Goal: Information Seeking & Learning: Find specific fact

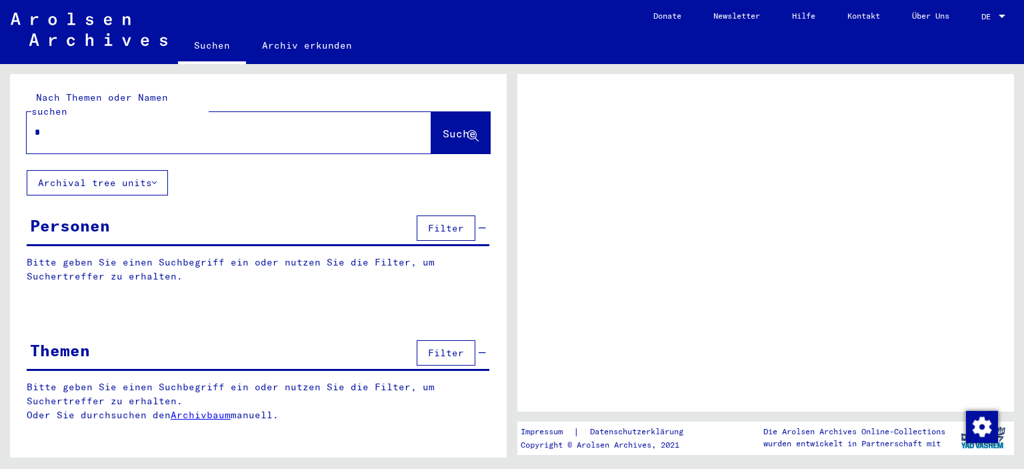
type input "**"
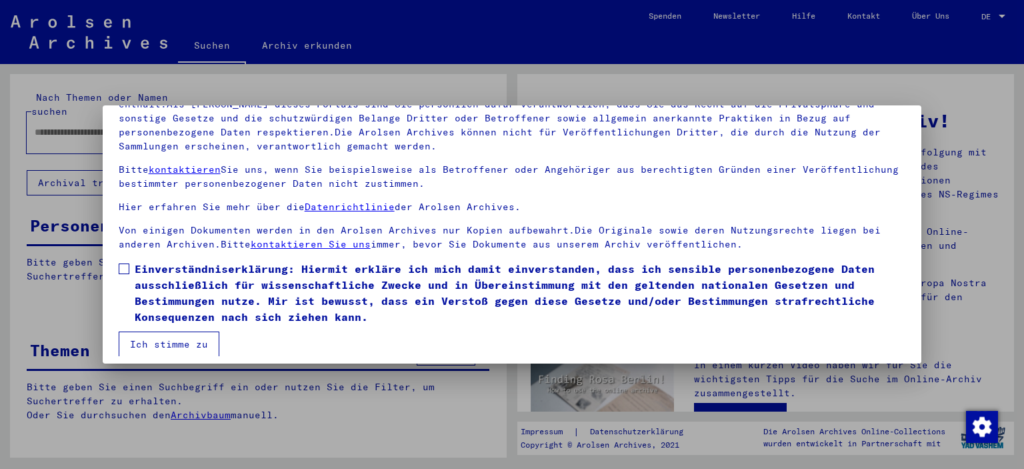
scroll to position [113, 0]
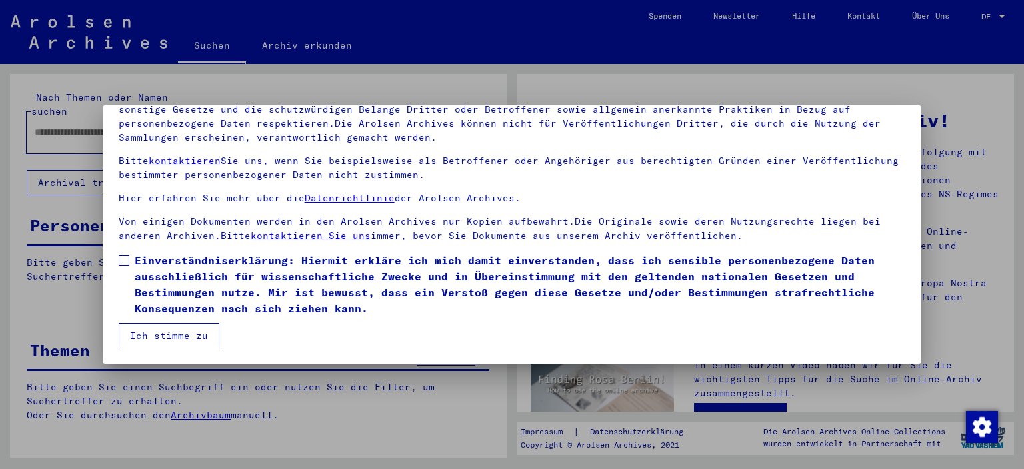
click at [127, 256] on span at bounding box center [124, 260] width 11 height 11
click at [159, 331] on button "Ich stimme zu" at bounding box center [169, 335] width 101 height 25
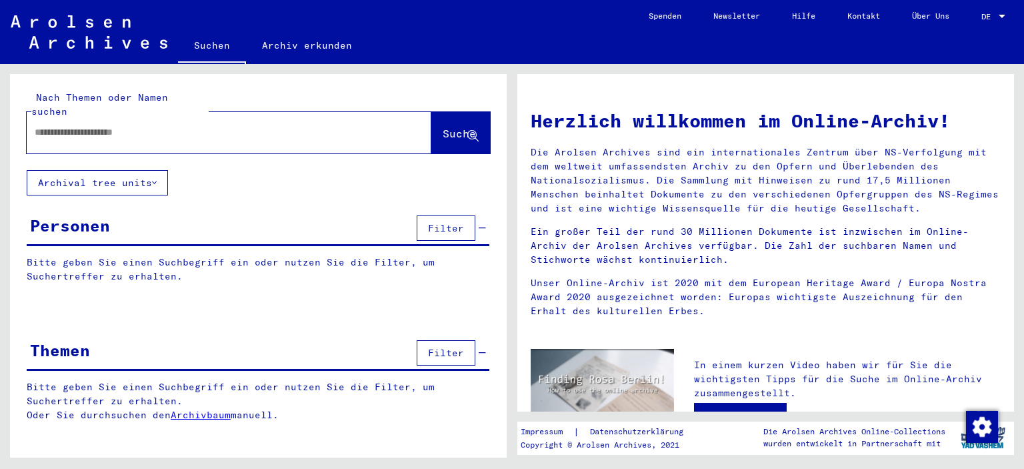
click at [77, 126] on div at bounding box center [209, 132] width 365 height 30
click at [79, 125] on input "text" at bounding box center [213, 132] width 357 height 14
type input "*********"
click at [453, 127] on span "Suche" at bounding box center [459, 133] width 33 height 13
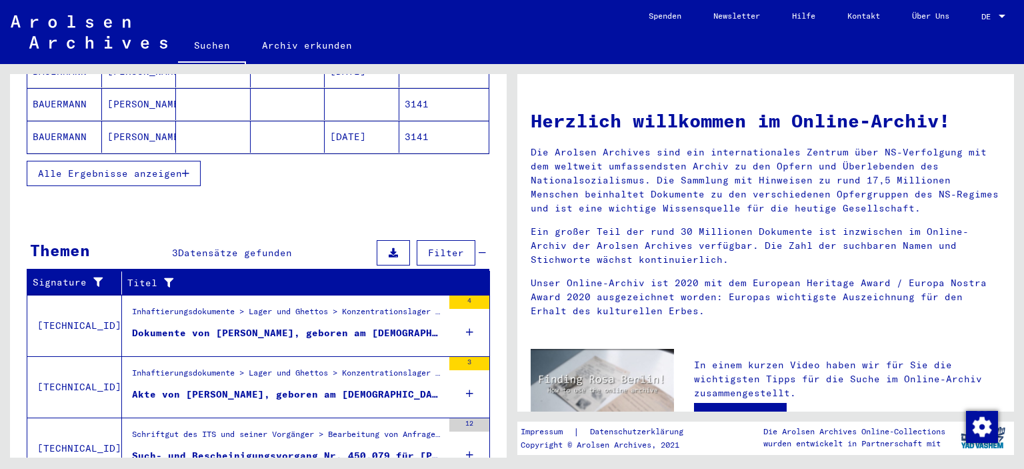
scroll to position [337, 0]
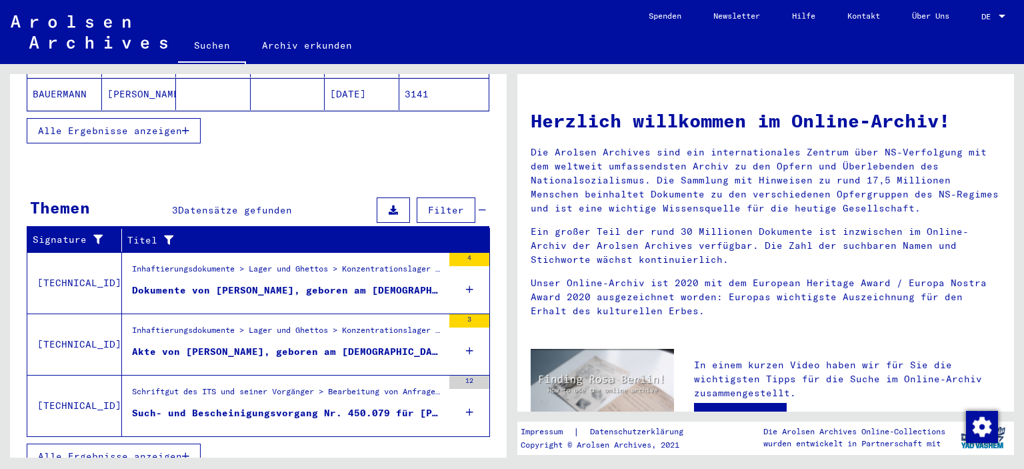
click at [311, 406] on div "Such- und Bescheinigungsvorgang Nr. 450.079 für [PERSON_NAME] geboren [DEMOGRAP…" at bounding box center [287, 413] width 311 height 14
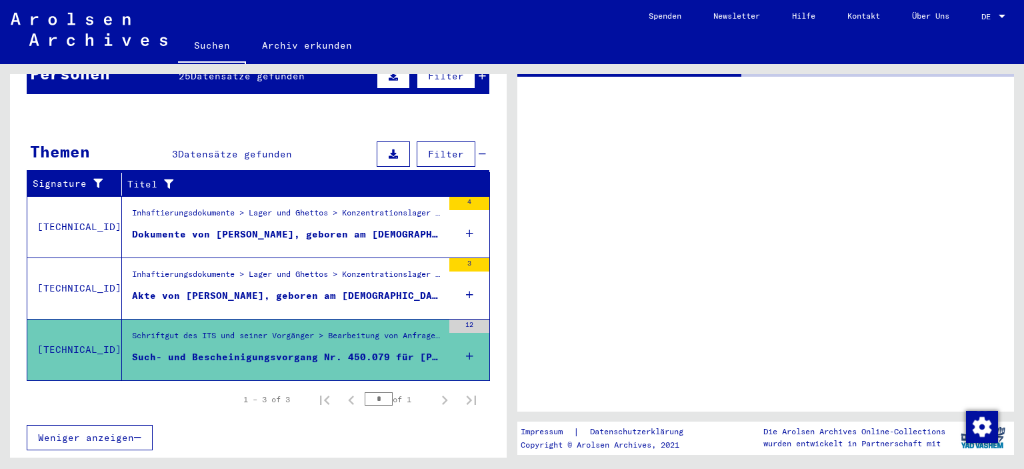
scroll to position [135, 0]
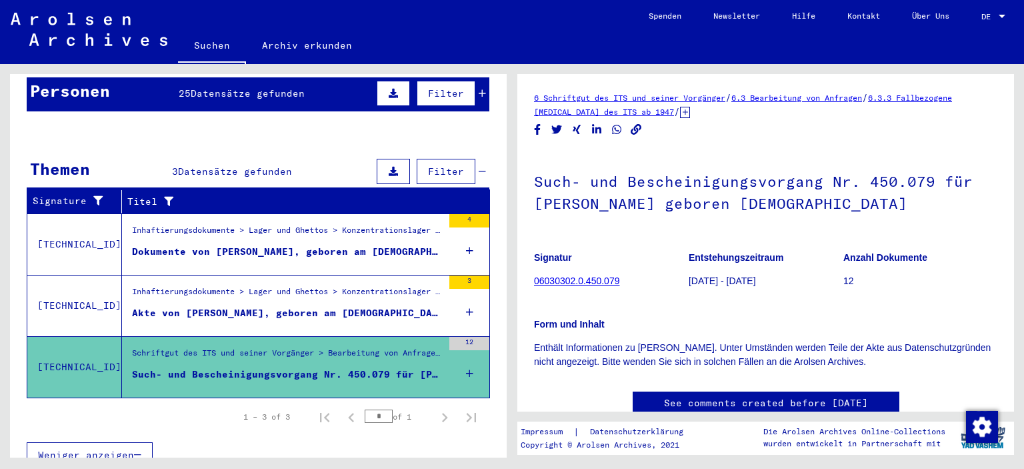
click at [371, 224] on div "Inhaftierungsdokumente > Lager und Ghettos > Konzentrationslager [GEOGRAPHIC_DA…" at bounding box center [287, 233] width 311 height 19
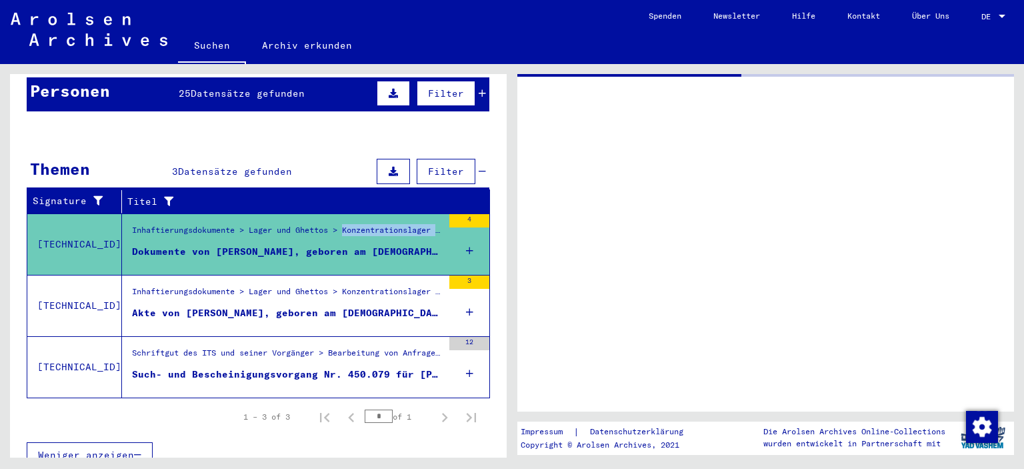
click at [371, 224] on div "Inhaftierungsdokumente > Lager und Ghettos > Konzentrationslager [GEOGRAPHIC_DA…" at bounding box center [287, 233] width 311 height 19
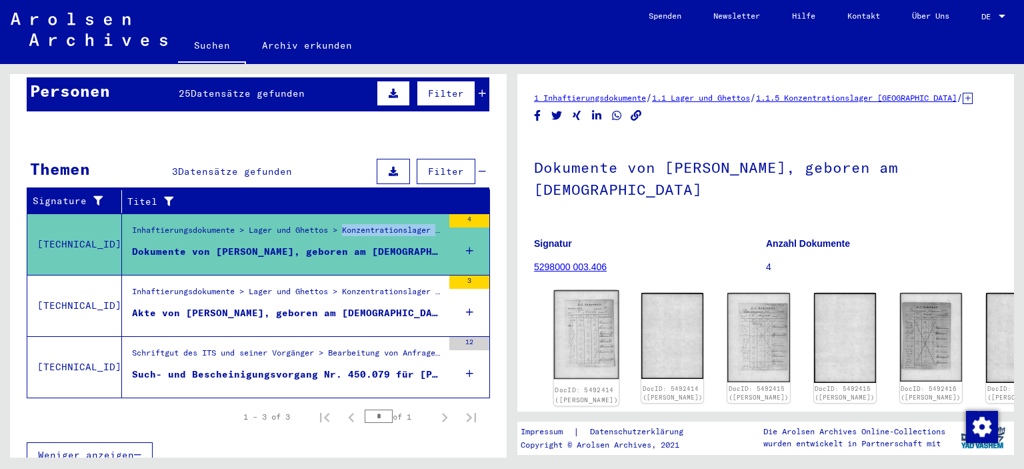
click at [575, 319] on img at bounding box center [586, 334] width 65 height 89
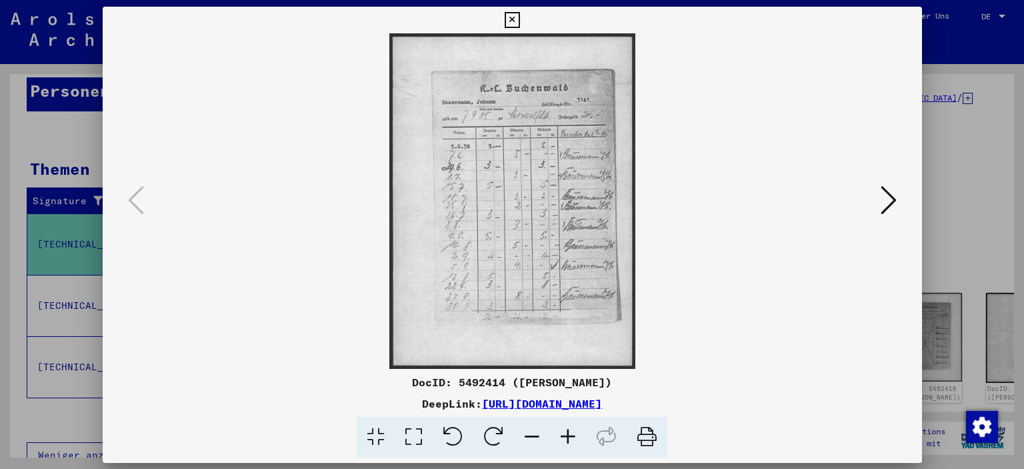
click at [575, 319] on img at bounding box center [512, 200] width 729 height 335
click at [893, 199] on icon at bounding box center [888, 200] width 16 height 32
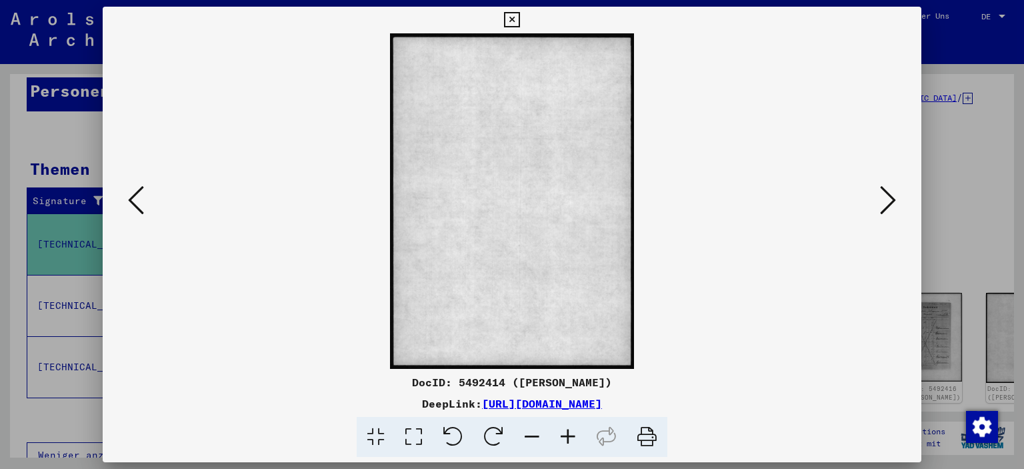
click at [893, 199] on icon at bounding box center [888, 200] width 16 height 32
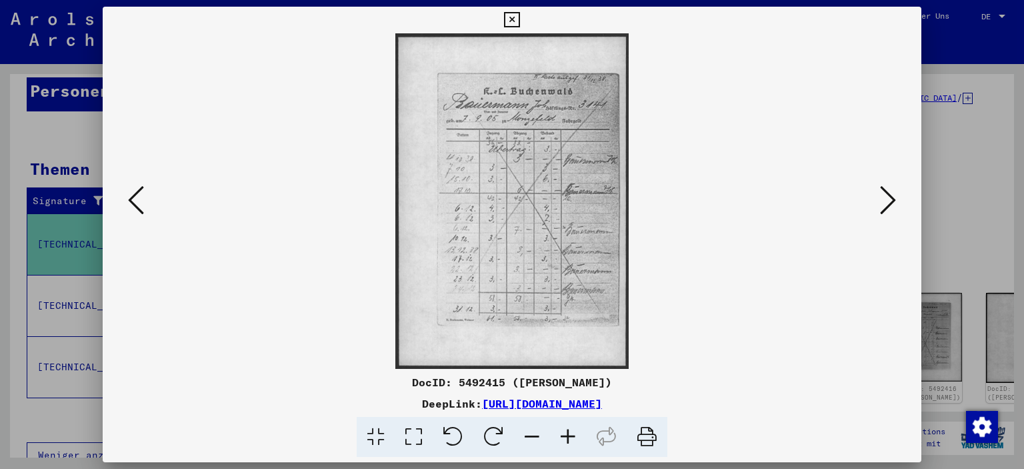
click at [893, 199] on icon at bounding box center [888, 200] width 16 height 32
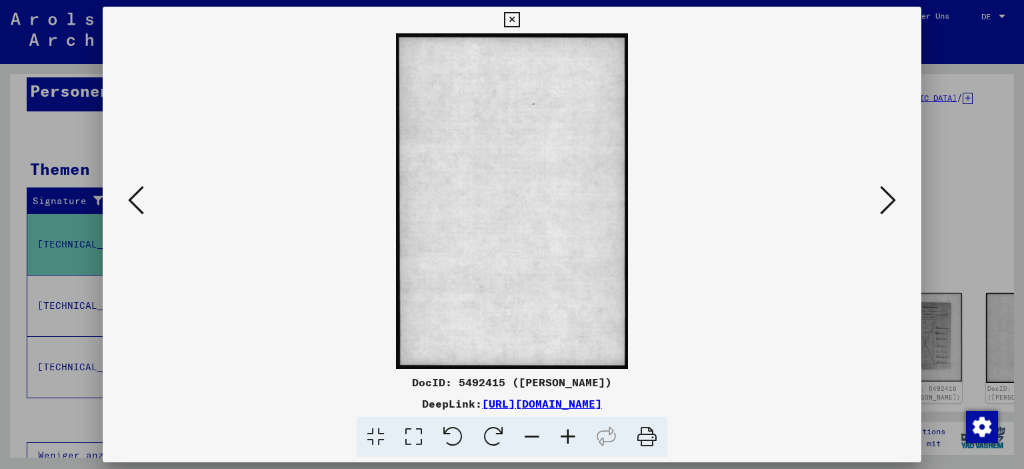
click at [893, 199] on icon at bounding box center [888, 200] width 16 height 32
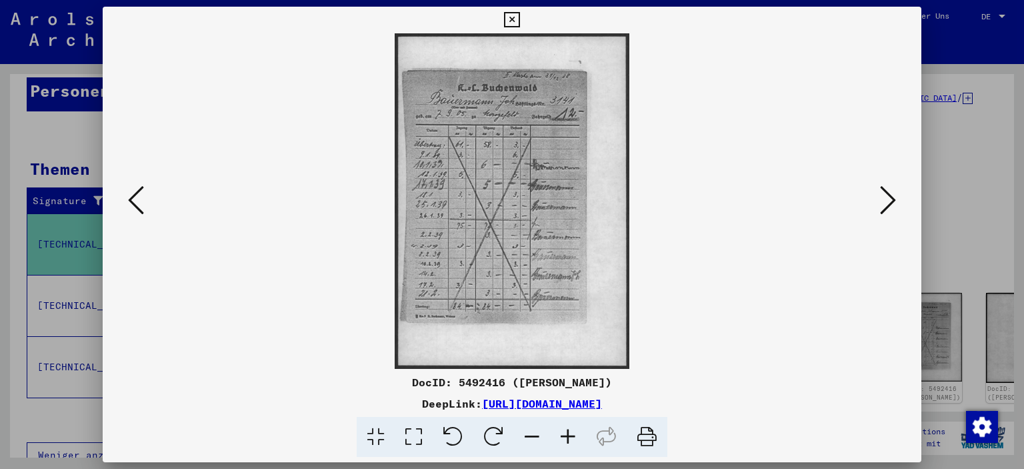
click at [893, 199] on icon at bounding box center [888, 200] width 16 height 32
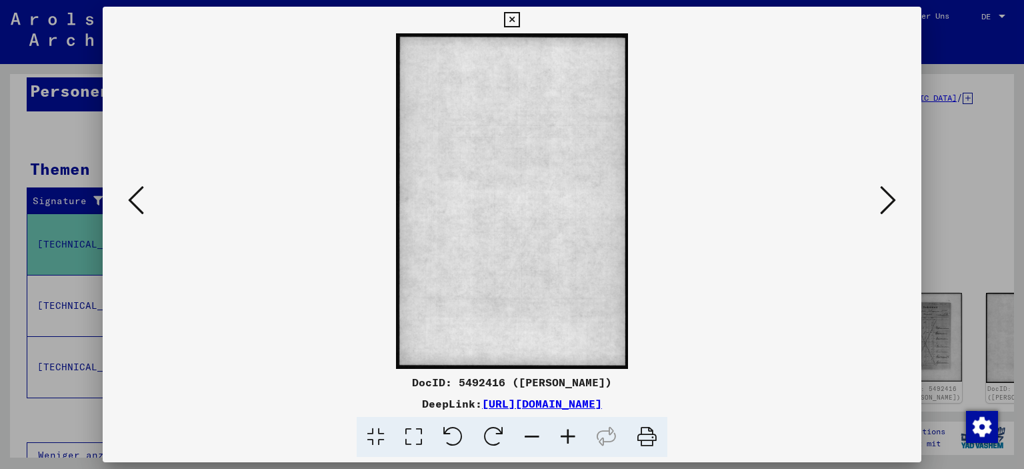
click at [893, 199] on icon at bounding box center [888, 200] width 16 height 32
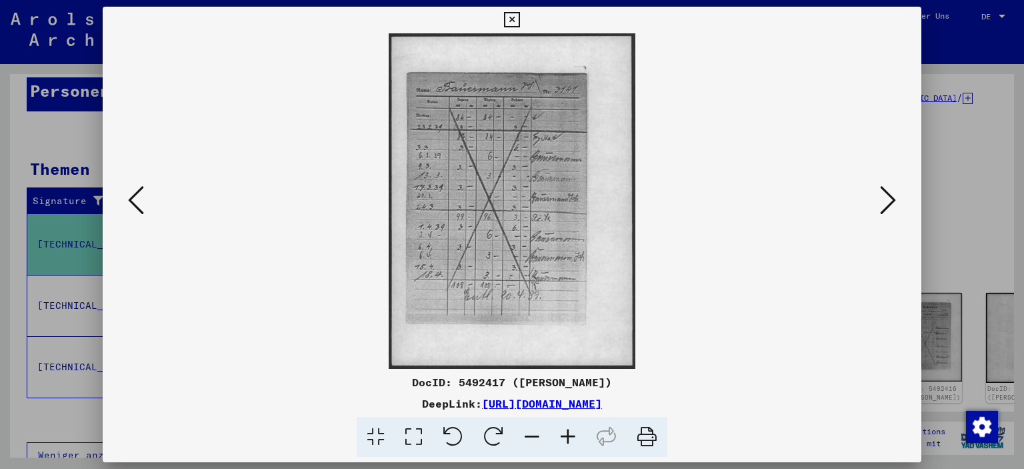
drag, startPoint x: 915, startPoint y: 21, endPoint x: 905, endPoint y: 44, distance: 25.4
click at [519, 22] on icon at bounding box center [511, 20] width 15 height 16
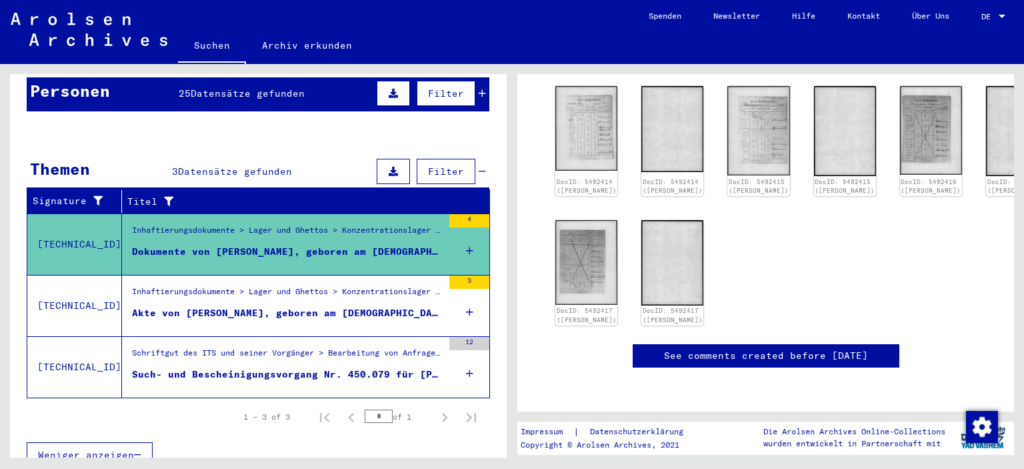
scroll to position [221, 0]
click at [328, 306] on div "Akte von [PERSON_NAME], geboren am [DEMOGRAPHIC_DATA]" at bounding box center [287, 313] width 311 height 14
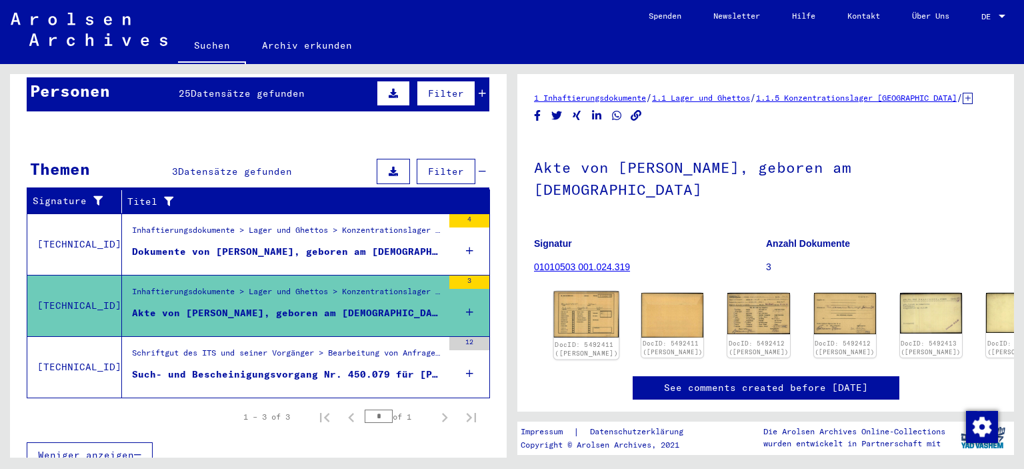
click at [577, 291] on img at bounding box center [586, 314] width 65 height 47
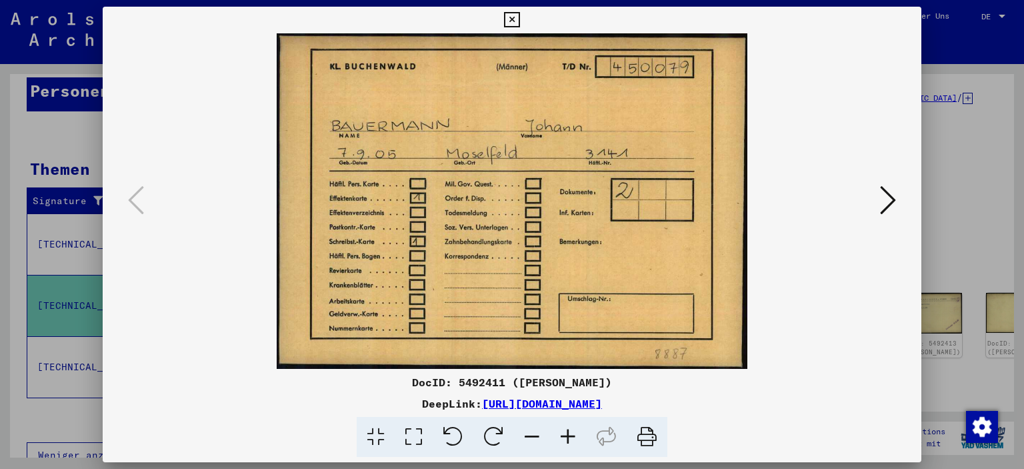
click at [577, 287] on img at bounding box center [512, 200] width 729 height 335
click at [887, 199] on icon at bounding box center [888, 200] width 16 height 32
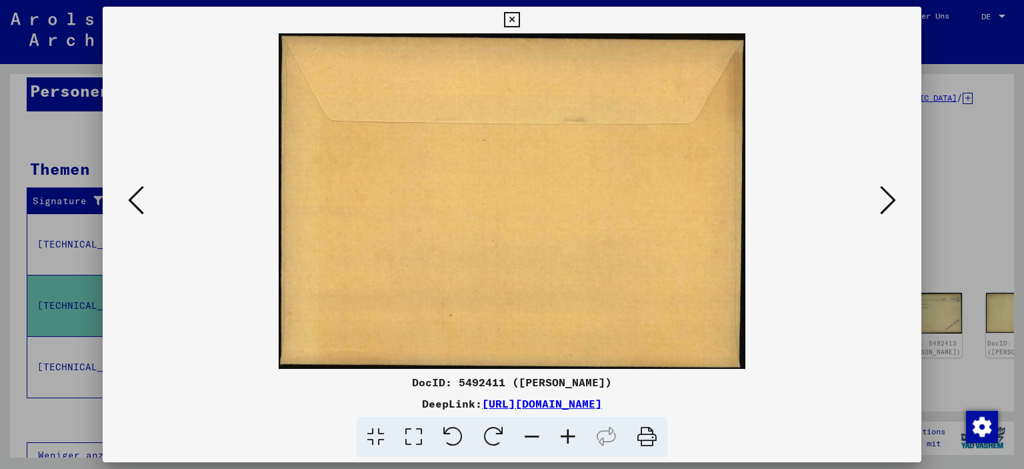
click at [887, 199] on icon at bounding box center [888, 200] width 16 height 32
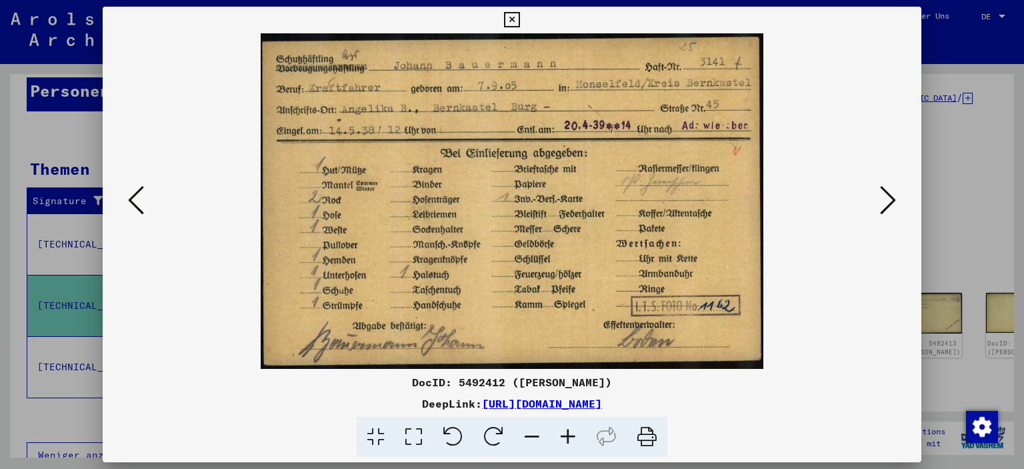
click at [892, 199] on icon at bounding box center [888, 200] width 16 height 32
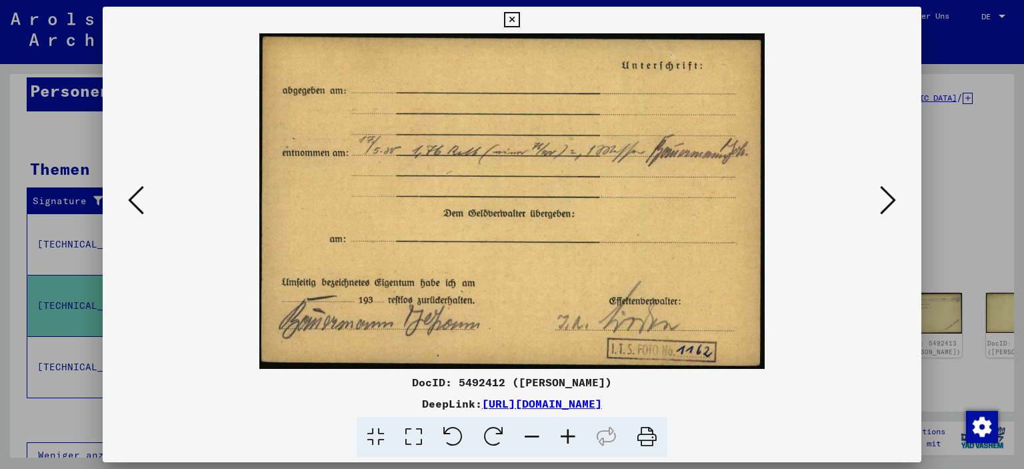
click at [519, 20] on icon at bounding box center [511, 20] width 15 height 16
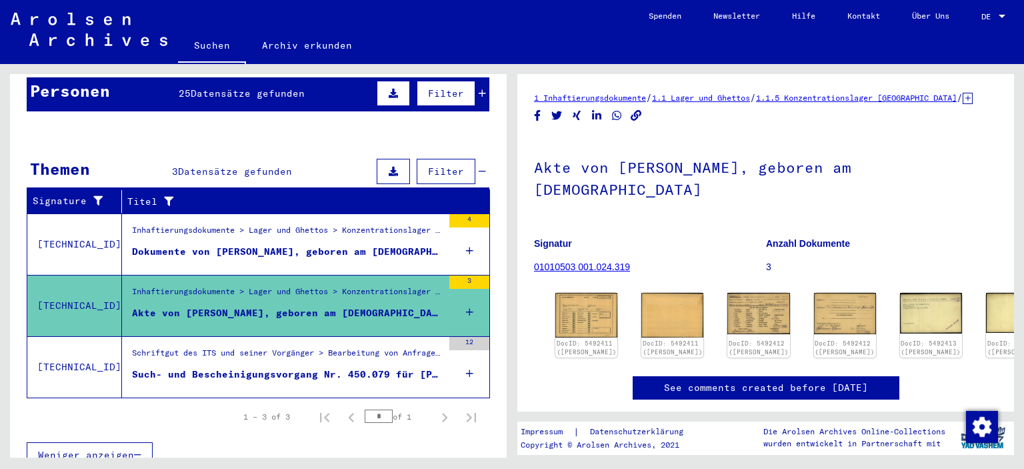
click at [362, 367] on div "Such- und Bescheinigungsvorgang Nr. 450.079 für [PERSON_NAME] geboren [DEMOGRAP…" at bounding box center [287, 374] width 311 height 14
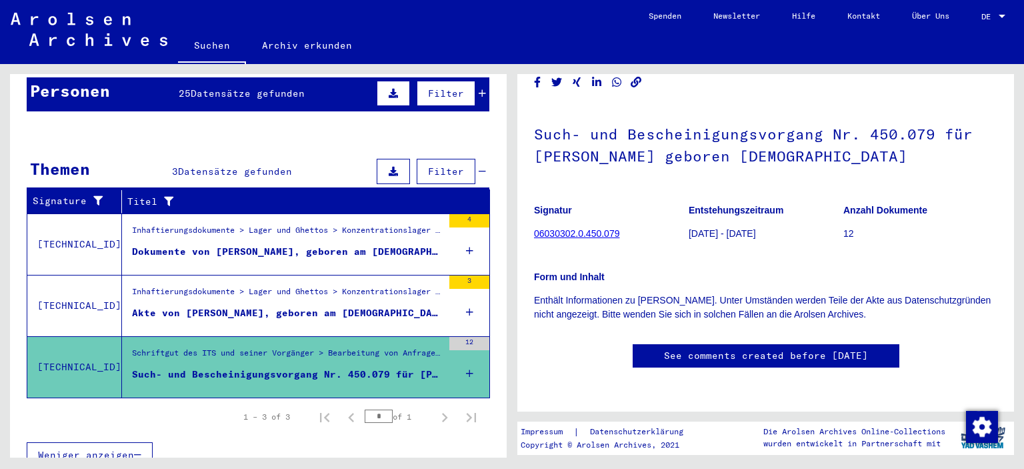
scroll to position [175, 0]
